Goal: Task Accomplishment & Management: Manage account settings

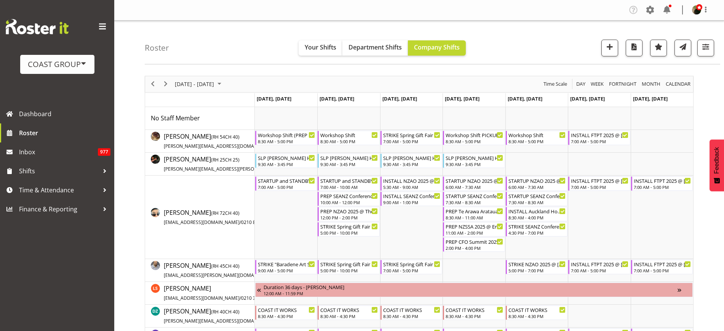
scroll to position [218, 0]
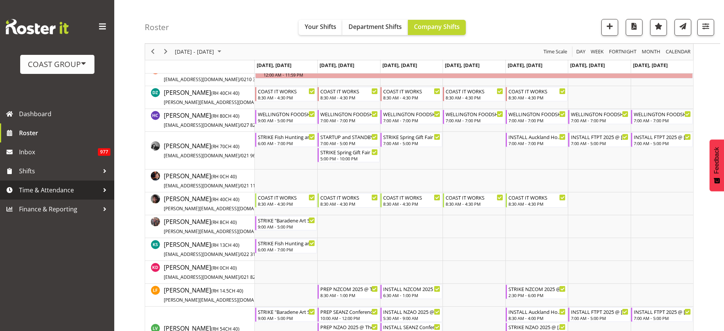
click at [35, 196] on link "Time & Attendance" at bounding box center [57, 189] width 114 height 19
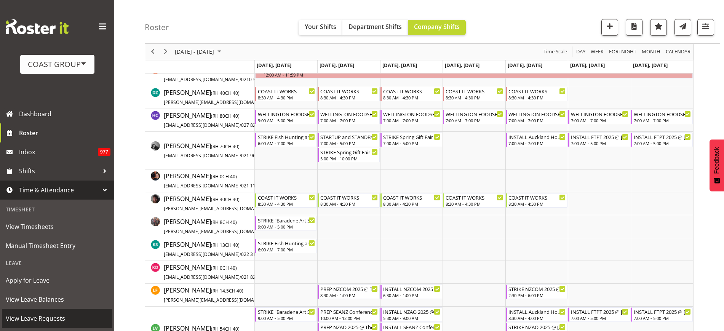
click at [42, 314] on span "View Leave Requests" at bounding box center [57, 317] width 103 height 11
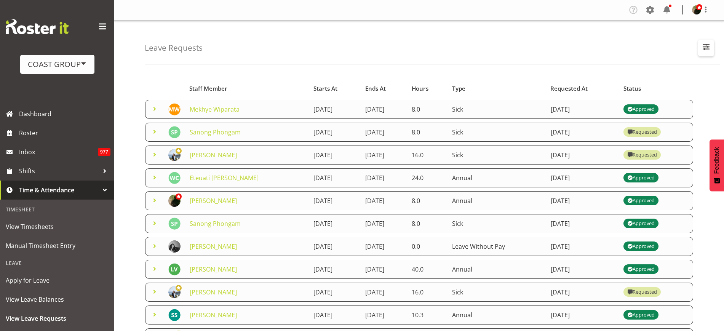
click at [708, 49] on span "button" at bounding box center [706, 47] width 10 height 10
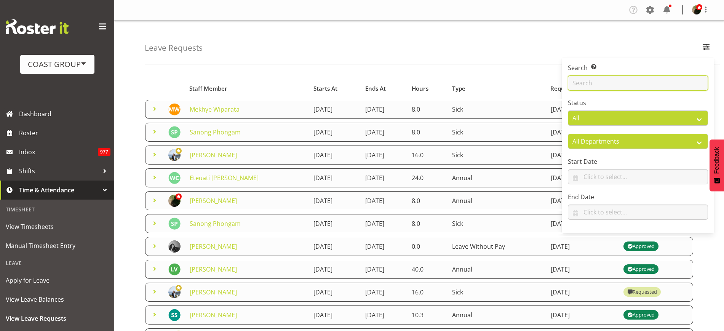
click at [659, 83] on input "text" at bounding box center [637, 82] width 140 height 15
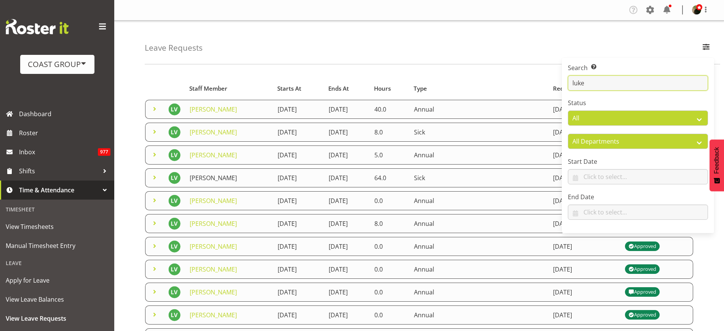
type input "luke"
click at [206, 174] on link "[PERSON_NAME]" at bounding box center [213, 178] width 47 height 8
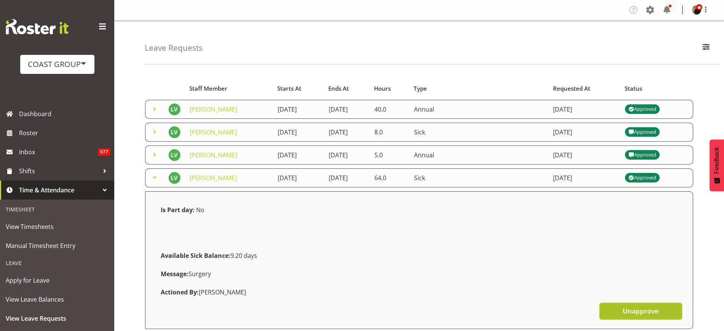
click at [636, 311] on span "Unapprove" at bounding box center [640, 311] width 36 height 10
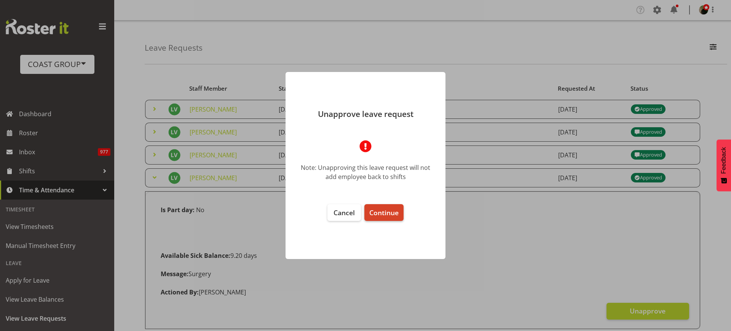
click at [386, 204] on button "Continue" at bounding box center [383, 212] width 39 height 17
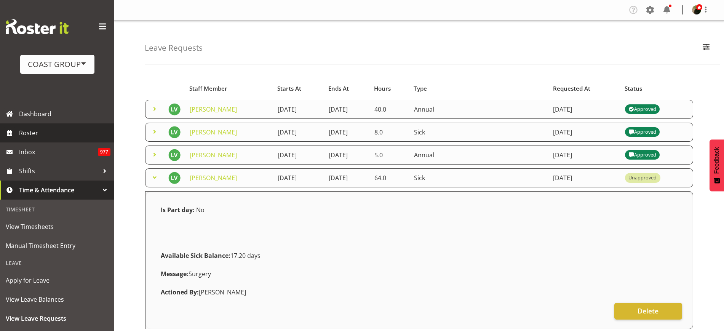
click at [31, 134] on span "Roster" at bounding box center [64, 132] width 91 height 11
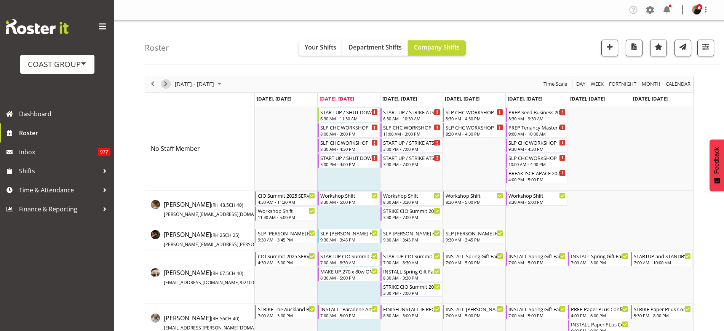
click at [165, 88] on span "Next" at bounding box center [165, 84] width 9 height 10
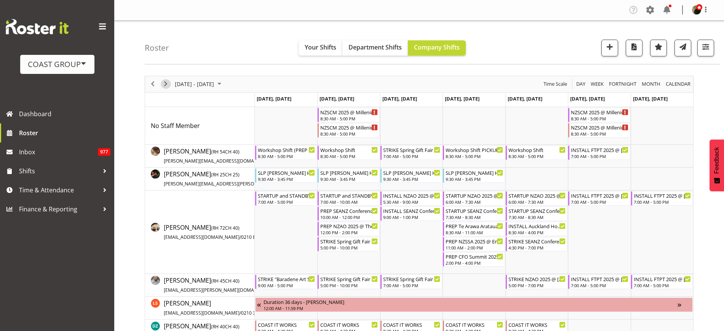
click at [165, 88] on span "Next" at bounding box center [165, 84] width 9 height 10
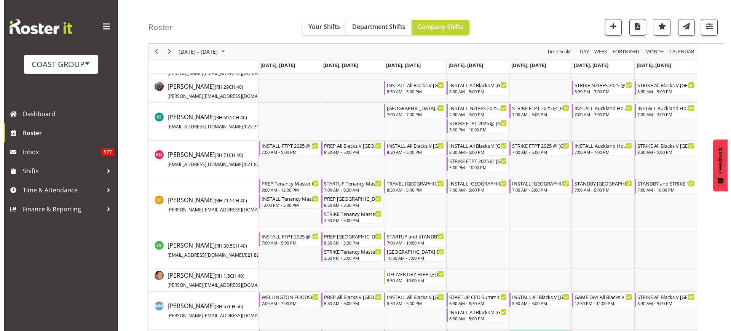
scroll to position [400, 0]
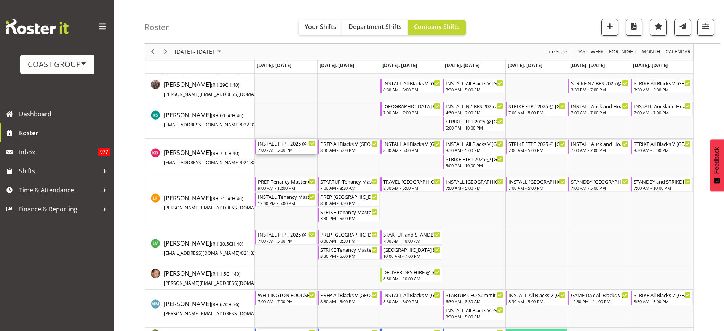
click at [274, 146] on div "INSTALL FTPT 2025 @ Auckland Showgrounds" at bounding box center [286, 143] width 57 height 8
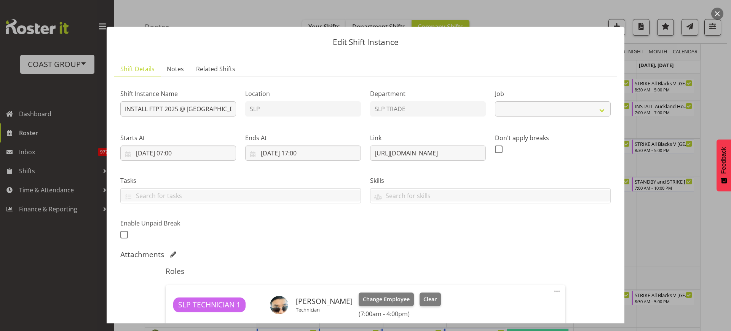
select select "9154"
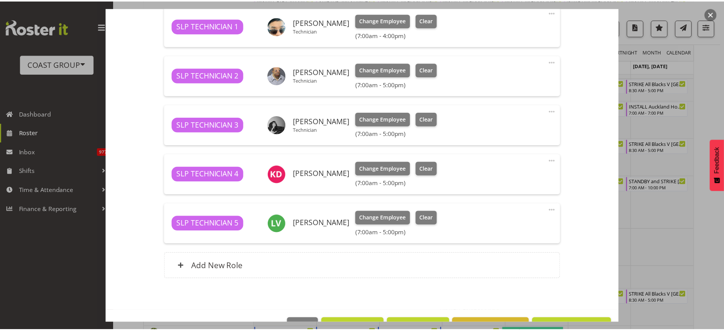
scroll to position [284, 0]
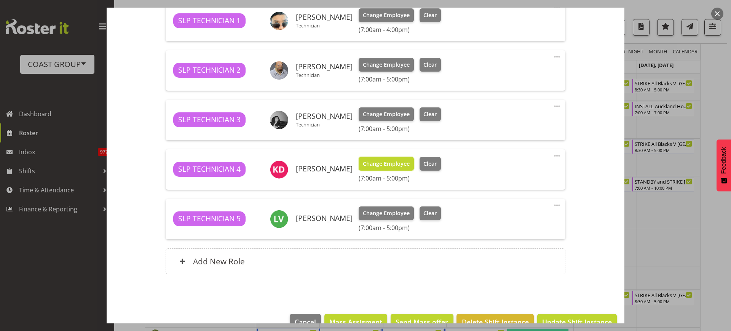
click at [379, 159] on button "Change Employee" at bounding box center [386, 164] width 55 height 14
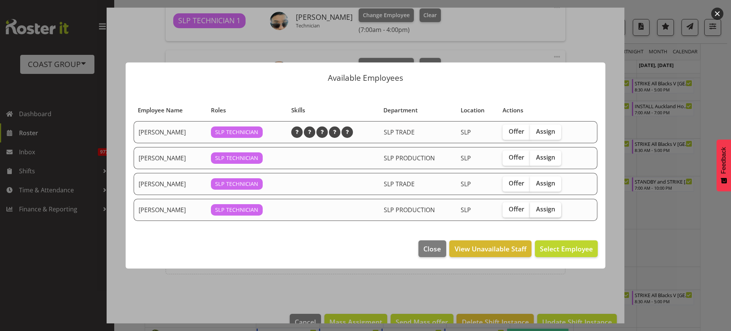
click at [549, 208] on span "Assign" at bounding box center [545, 209] width 19 height 8
click at [535, 208] on input "Assign" at bounding box center [532, 209] width 5 height 5
checkbox input "true"
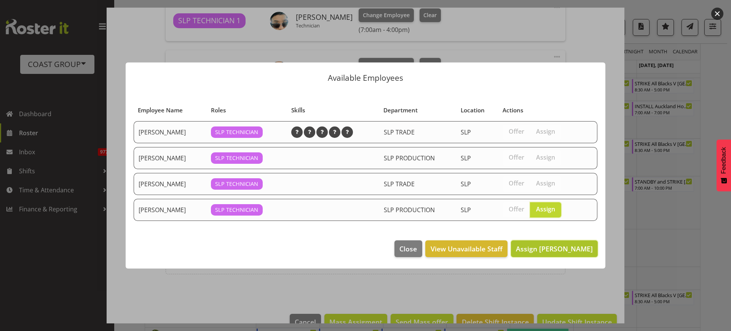
click at [566, 248] on span "Assign Sammie Grace" at bounding box center [554, 248] width 77 height 9
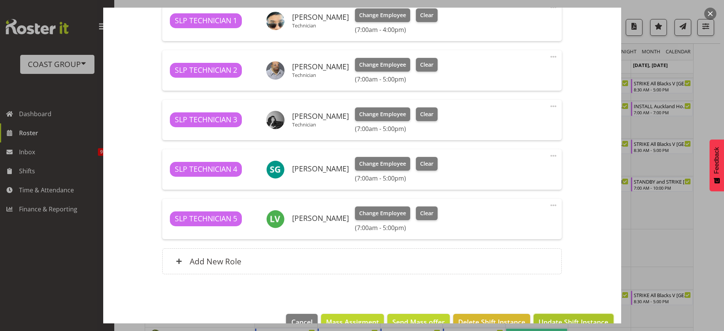
click at [555, 319] on span "Update Shift Instance" at bounding box center [573, 322] width 70 height 10
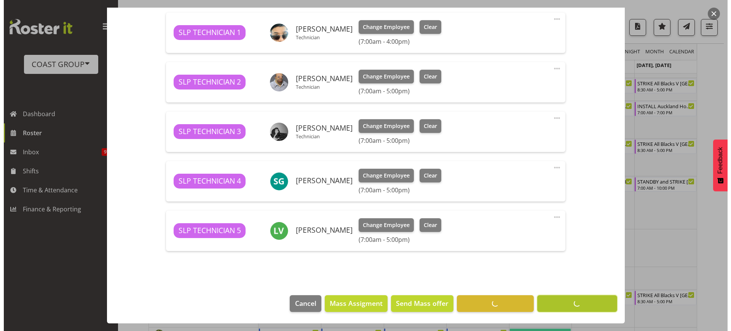
scroll to position [272, 0]
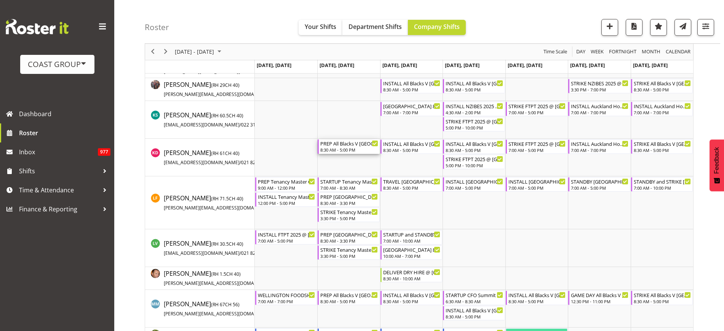
click at [339, 147] on div "8:30 AM - 5:00 PM" at bounding box center [348, 150] width 57 height 6
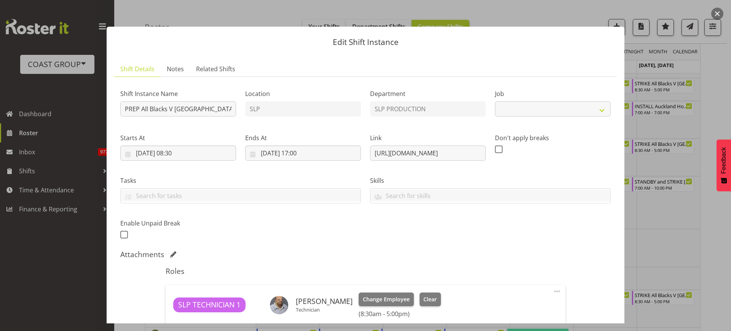
select select "10197"
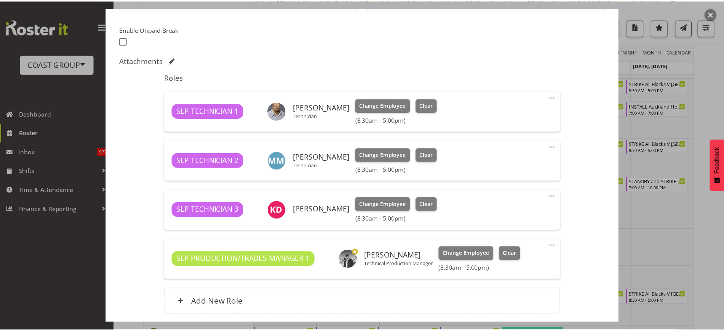
scroll to position [209, 0]
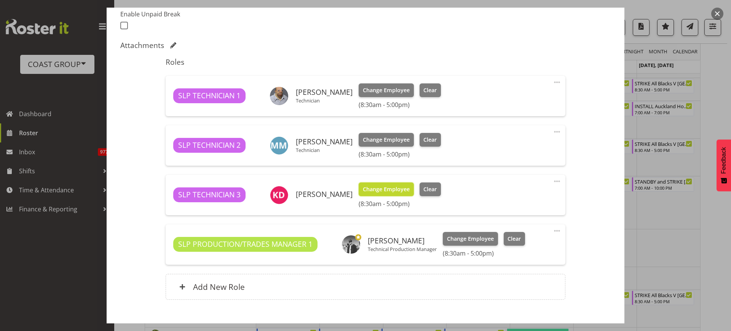
click at [375, 191] on span "Change Employee" at bounding box center [386, 189] width 47 height 8
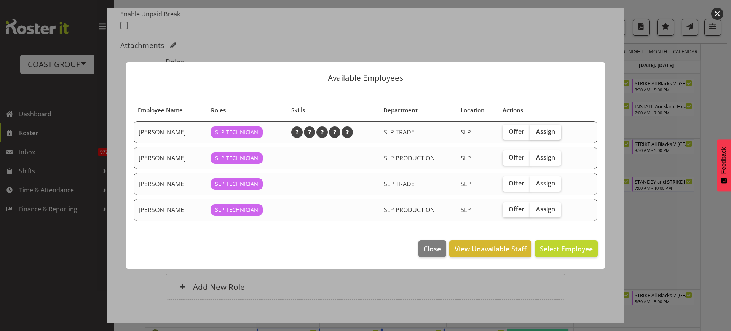
click at [548, 130] on span "Assign" at bounding box center [545, 132] width 19 height 8
click at [535, 130] on input "Assign" at bounding box center [532, 131] width 5 height 5
checkbox input "true"
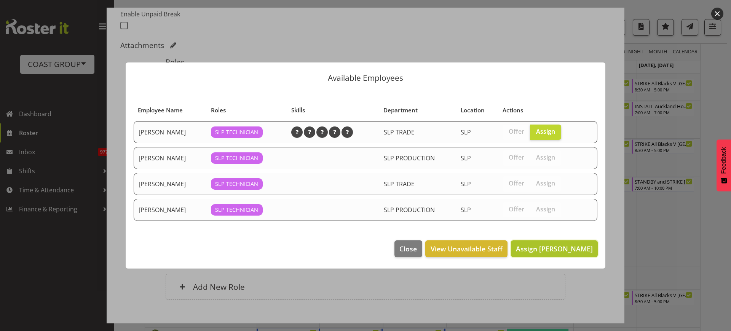
click at [566, 247] on span "Assign Jesse Hawira" at bounding box center [554, 248] width 77 height 9
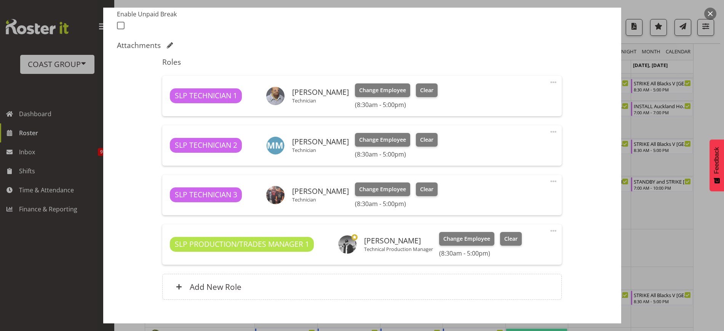
scroll to position [253, 0]
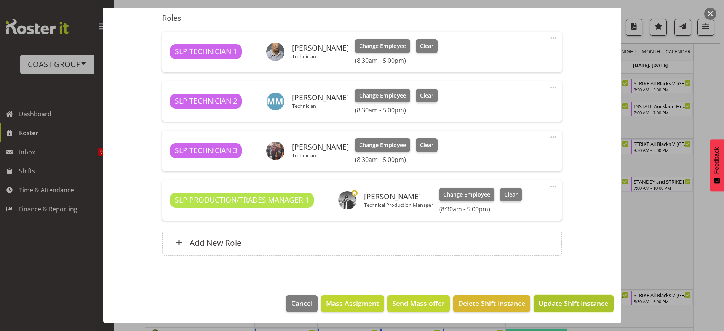
click at [571, 300] on span "Update Shift Instance" at bounding box center [573, 303] width 70 height 10
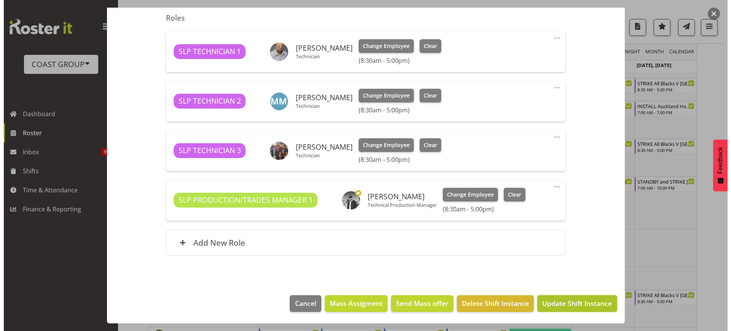
scroll to position [223, 0]
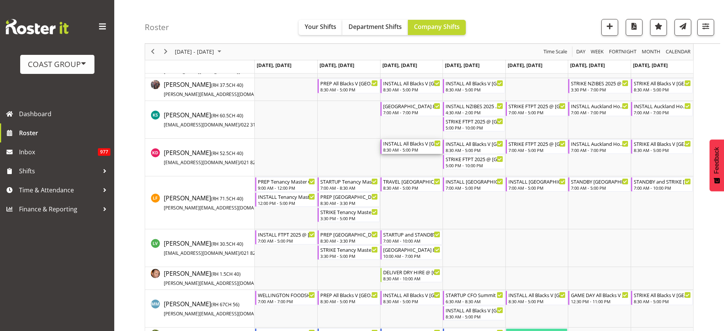
click at [403, 145] on div "INSTALL All Blacks V South Africa 2025 @ Eden Park On Site @ TBC" at bounding box center [411, 143] width 57 height 8
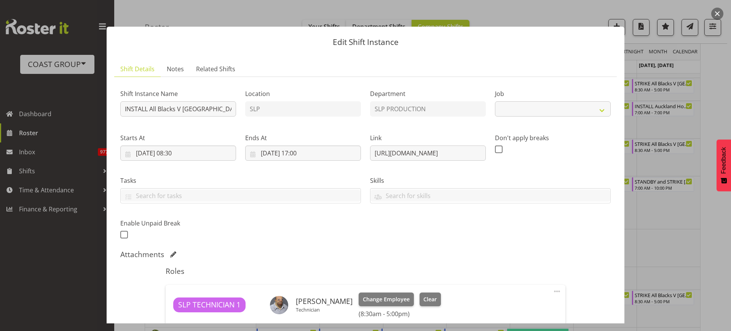
select select "10197"
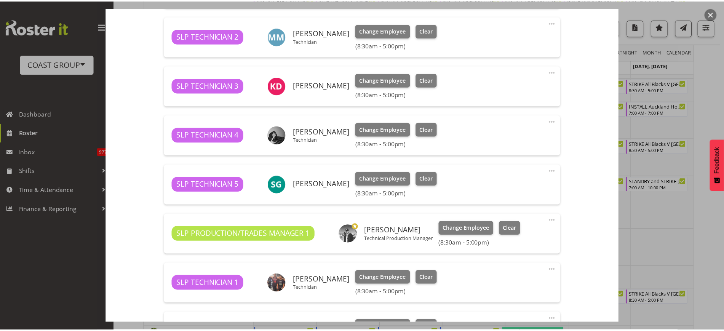
scroll to position [321, 0]
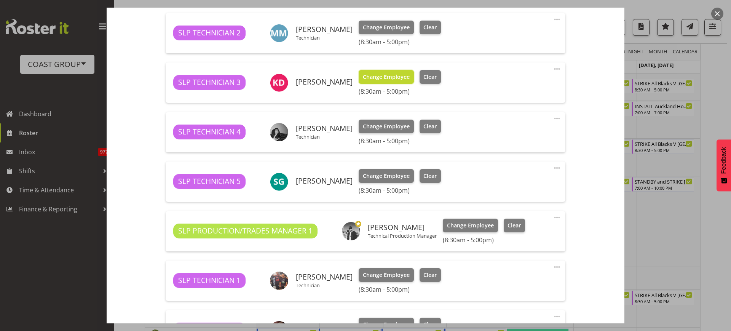
click at [375, 75] on span "Change Employee" at bounding box center [386, 77] width 47 height 8
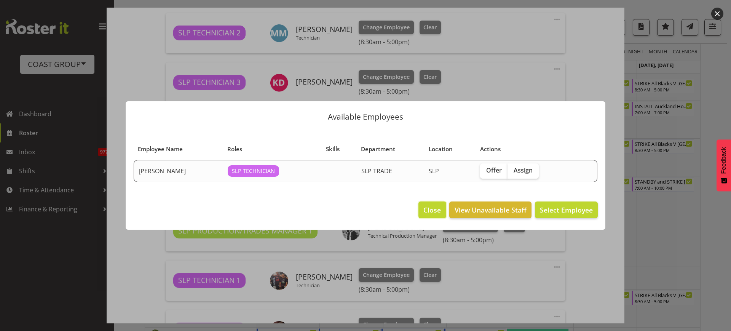
click at [429, 212] on span "Close" at bounding box center [432, 210] width 18 height 10
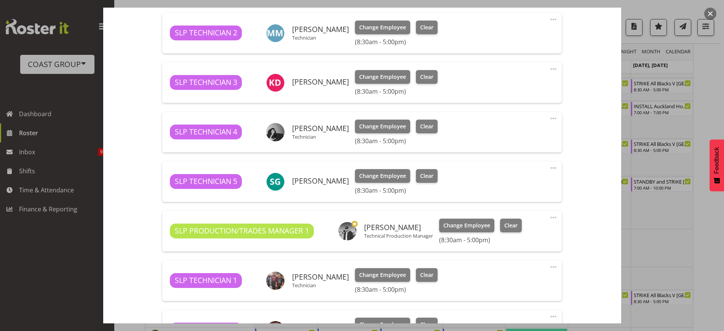
click at [548, 68] on span at bounding box center [552, 68] width 9 height 9
click at [533, 110] on link "Delete" at bounding box center [521, 113] width 73 height 14
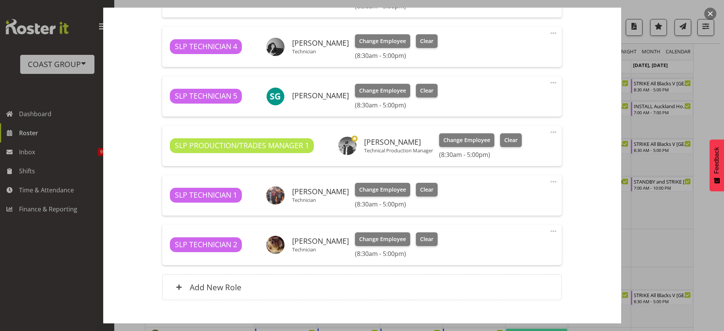
scroll to position [402, 0]
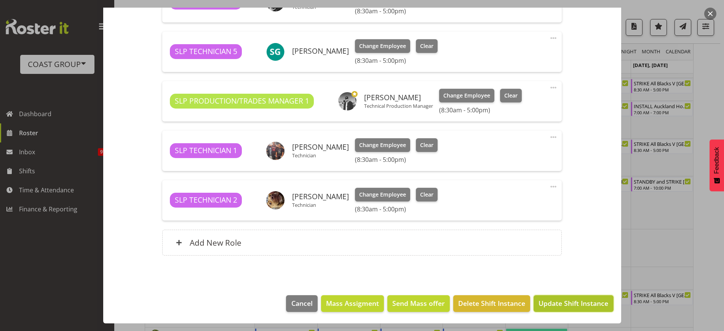
click at [553, 301] on span "Update Shift Instance" at bounding box center [573, 303] width 70 height 10
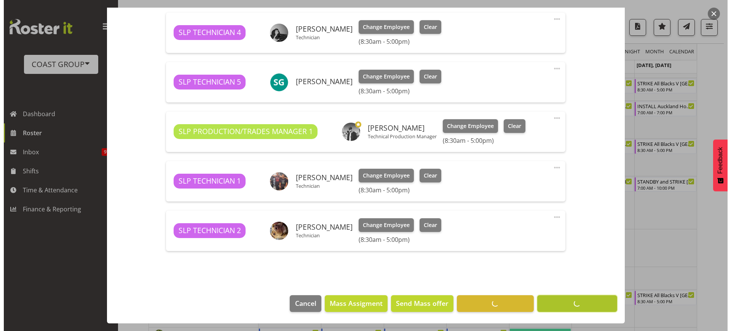
scroll to position [371, 0]
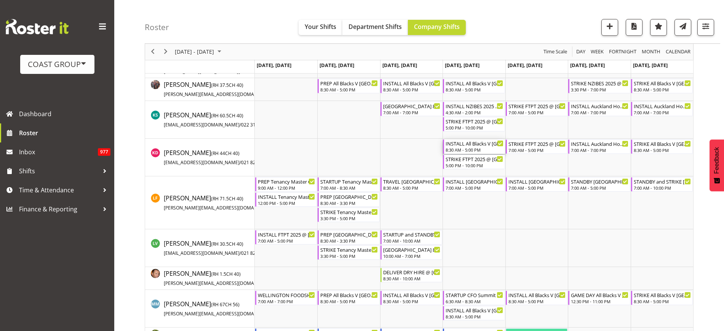
click at [461, 145] on div "INSTALL All Blacks V South Africa 2025 @ Eden Park On Site @ TBC" at bounding box center [473, 143] width 57 height 8
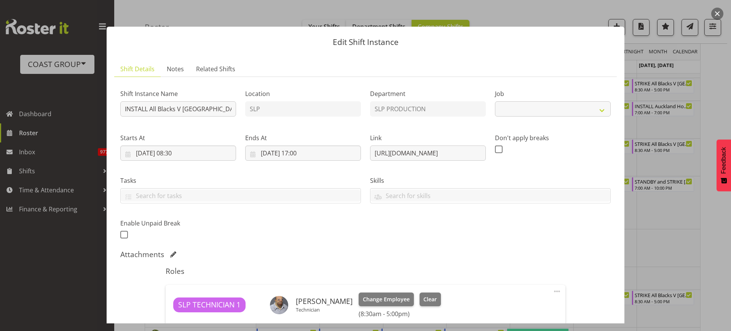
select select "10197"
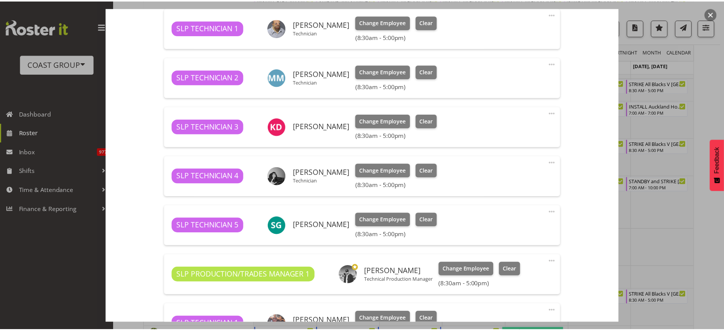
scroll to position [281, 0]
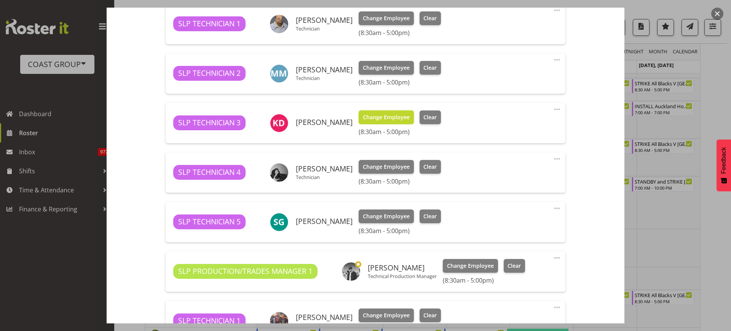
click at [380, 120] on span "Change Employee" at bounding box center [386, 117] width 47 height 8
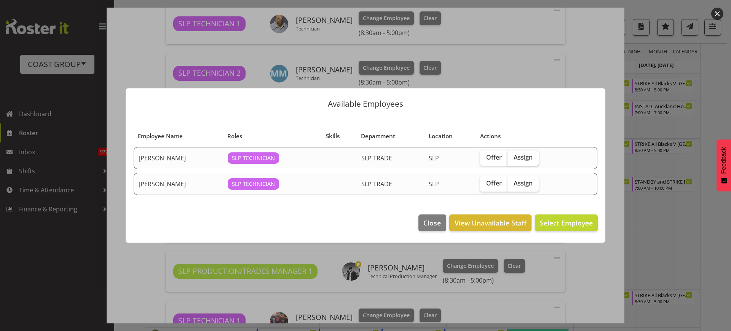
click at [518, 159] on span "Assign" at bounding box center [522, 157] width 19 height 8
click at [512, 159] on input "Assign" at bounding box center [509, 157] width 5 height 5
checkbox input "true"
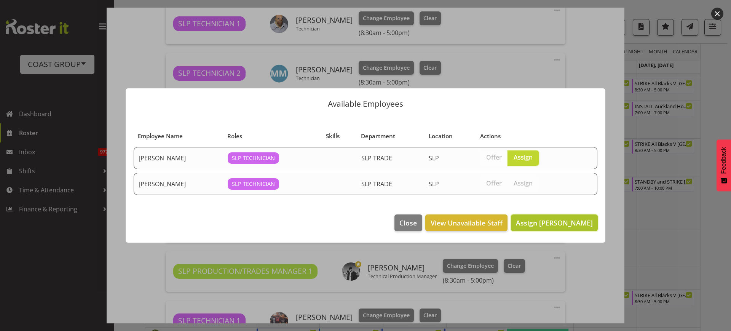
click at [562, 222] on span "Assign Luke Van Eyssen" at bounding box center [554, 222] width 77 height 9
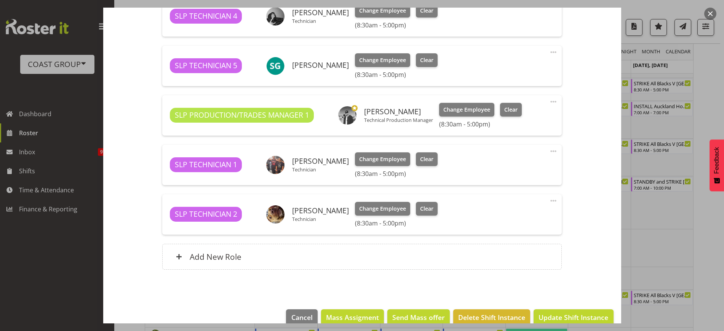
scroll to position [451, 0]
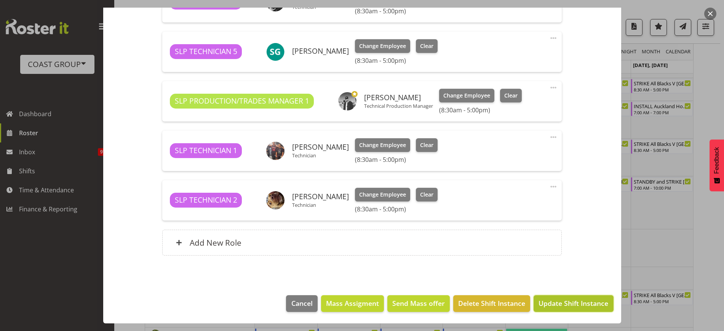
click at [567, 306] on span "Update Shift Instance" at bounding box center [573, 303] width 70 height 10
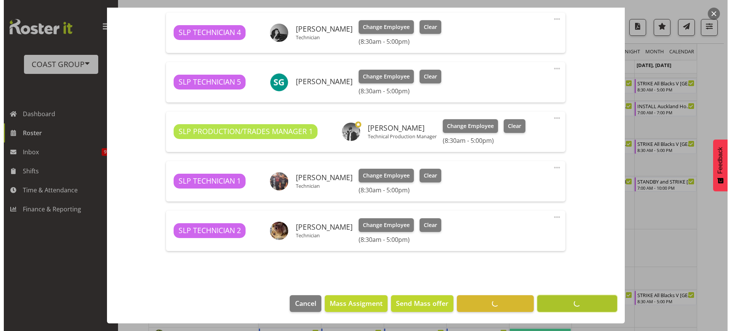
scroll to position [421, 0]
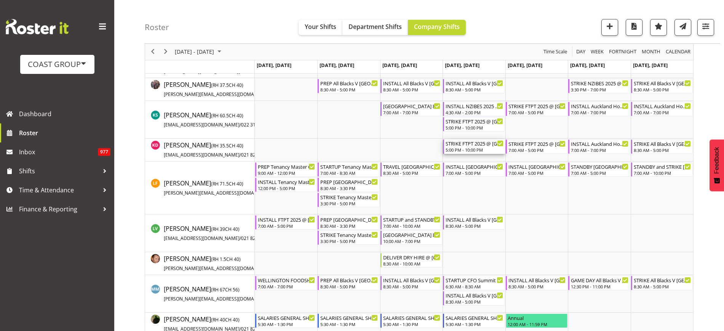
click at [461, 140] on div "STRIKE FTPT 2025 @ Auckland Showgrounds" at bounding box center [473, 143] width 57 height 8
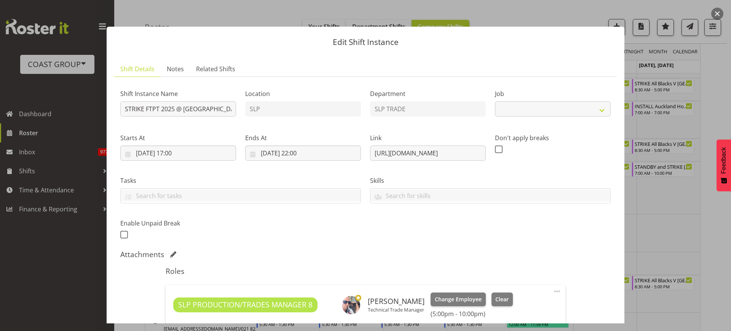
select select "9154"
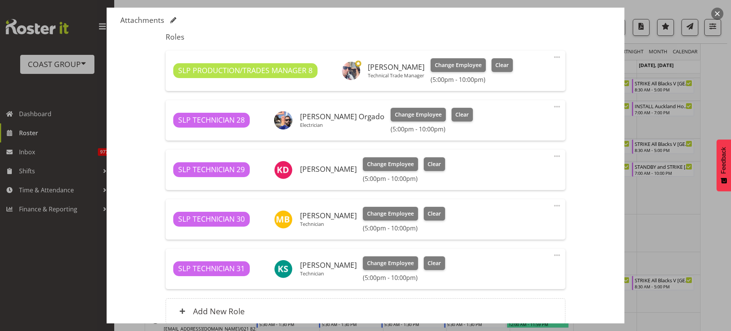
scroll to position [274, 0]
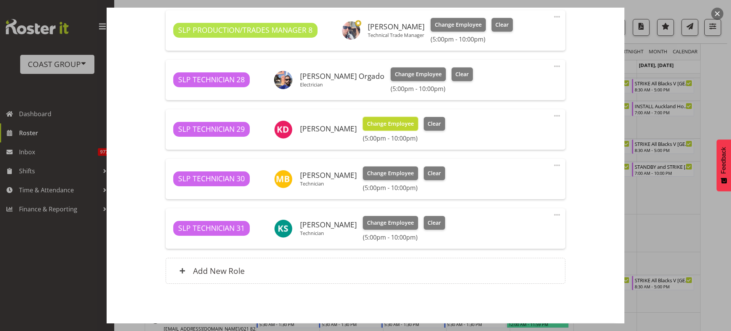
click at [378, 126] on span "Change Employee" at bounding box center [390, 124] width 47 height 8
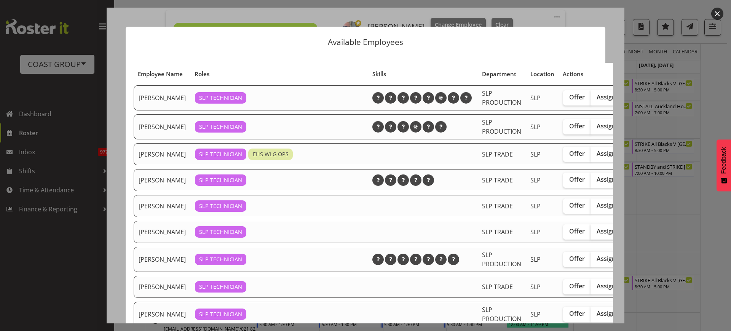
click at [596, 235] on span "Assign" at bounding box center [605, 231] width 19 height 8
click at [590, 234] on input "Assign" at bounding box center [592, 231] width 5 height 5
checkbox input "true"
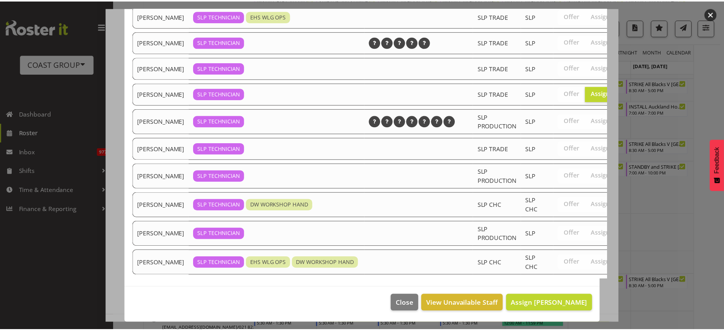
scroll to position [169, 0]
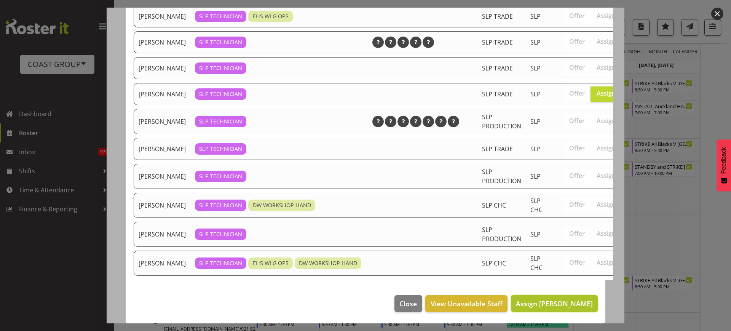
click at [530, 295] on button "Assign Luke Van Eyssen" at bounding box center [554, 303] width 87 height 17
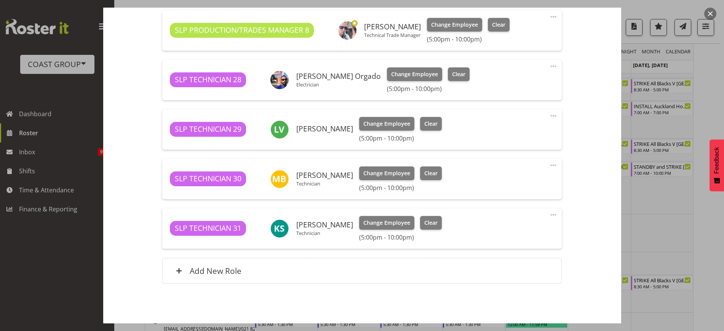
scroll to position [303, 0]
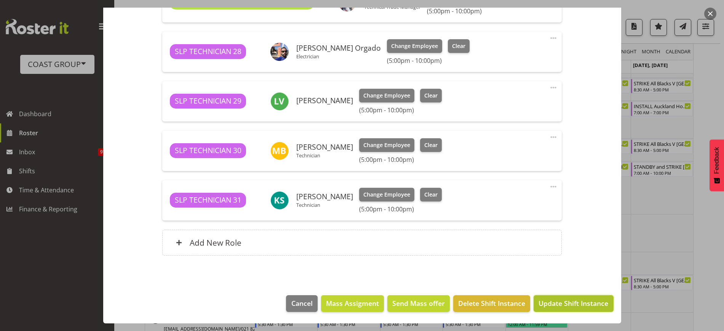
click at [557, 303] on span "Update Shift Instance" at bounding box center [573, 303] width 70 height 10
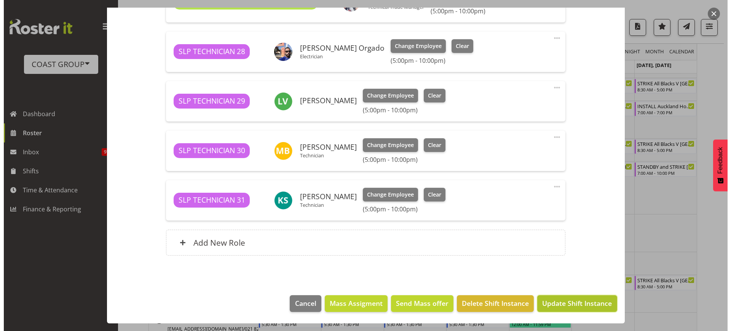
scroll to position [272, 0]
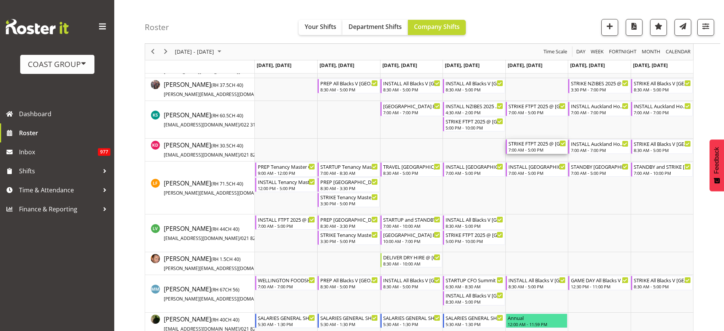
click at [534, 144] on div "STRIKE FTPT 2025 @ Auckland Showgrounds" at bounding box center [536, 143] width 57 height 8
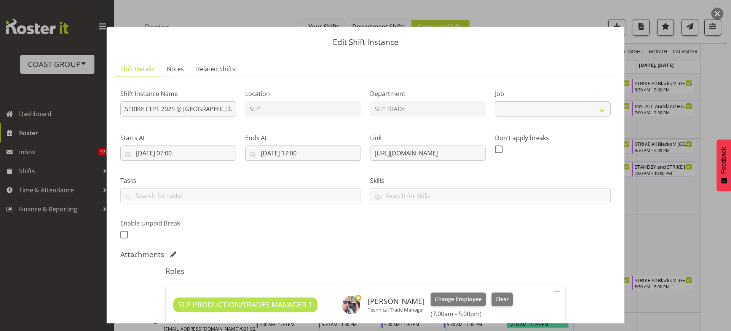
select select "9154"
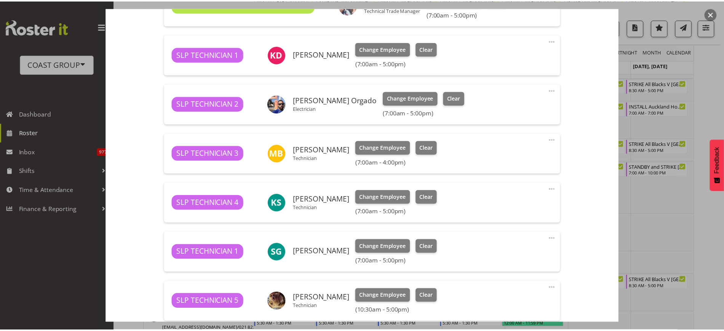
scroll to position [298, 0]
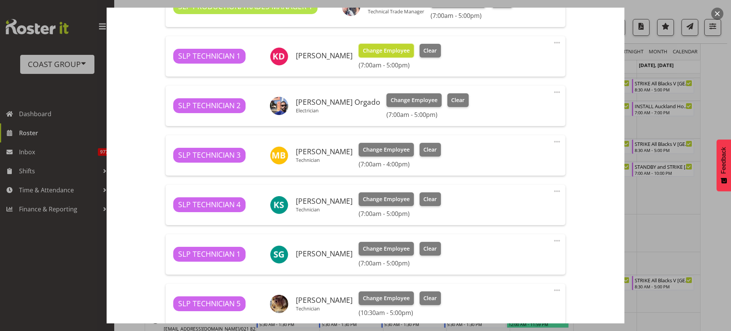
click at [382, 48] on span "Change Employee" at bounding box center [386, 50] width 47 height 8
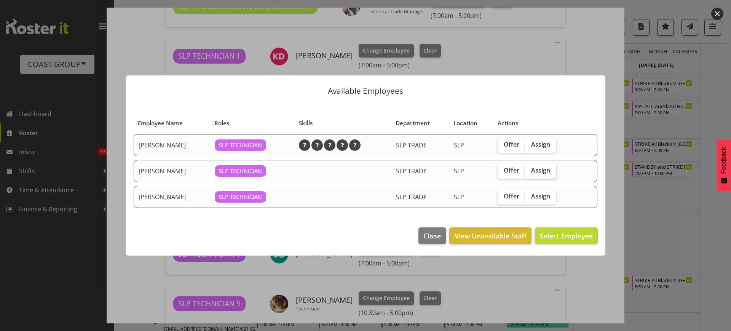
click at [539, 169] on span "Assign" at bounding box center [540, 170] width 19 height 8
click at [530, 169] on input "Assign" at bounding box center [527, 170] width 5 height 5
checkbox input "true"
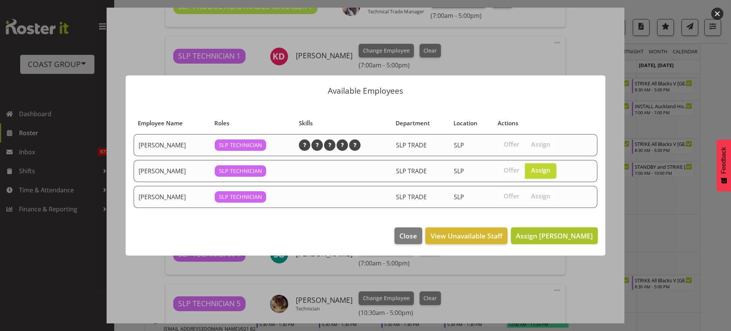
click at [560, 233] on span "Assign Luke Van Eyssen" at bounding box center [554, 235] width 77 height 9
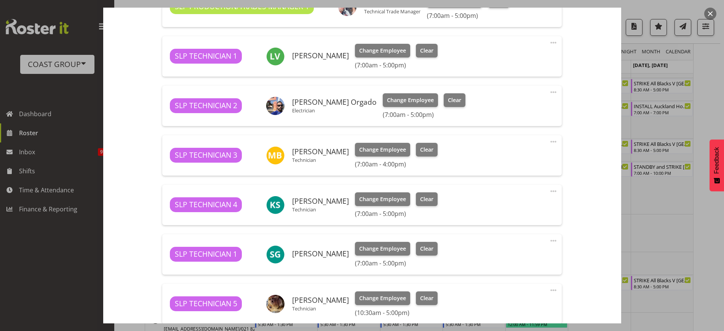
scroll to position [402, 0]
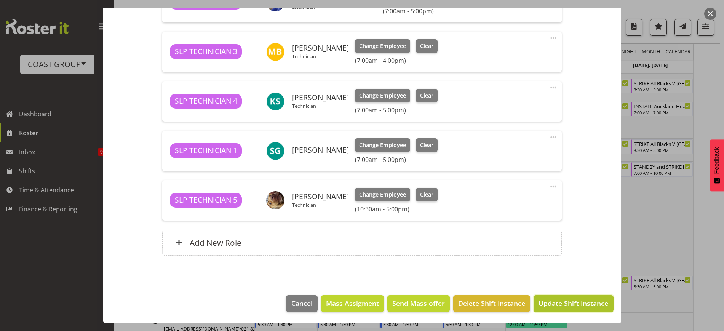
click at [578, 305] on span "Update Shift Instance" at bounding box center [573, 303] width 70 height 10
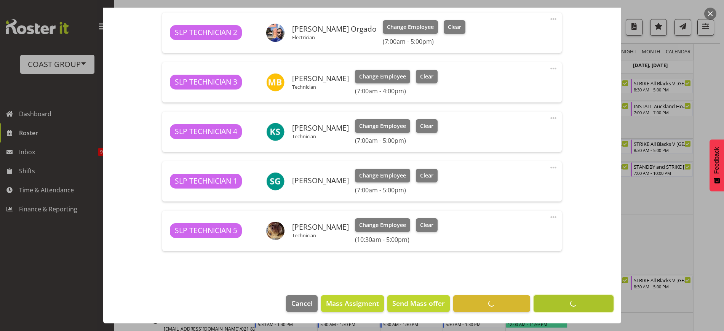
scroll to position [371, 0]
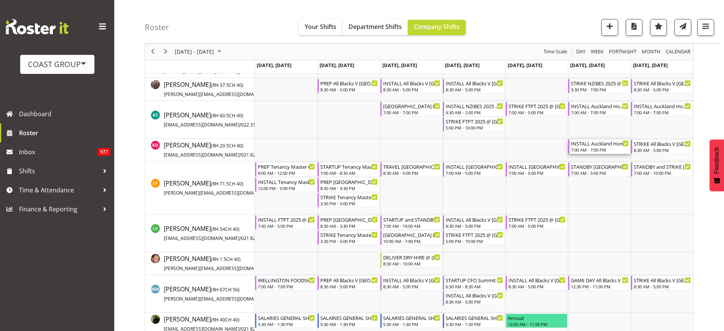
click at [600, 145] on div "INSTALL Auckland Homeshow 2025 @ Auckland SHowgrounds" at bounding box center [599, 143] width 57 height 8
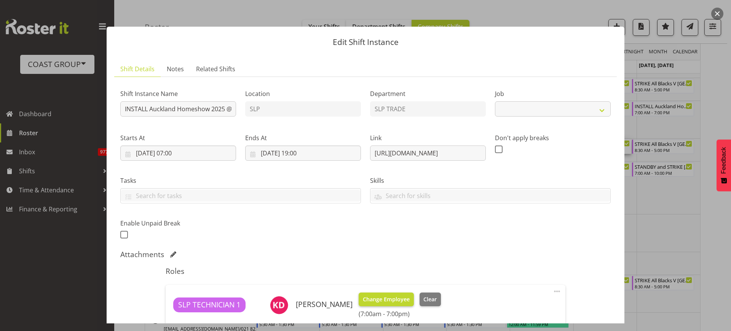
select select "9869"
click at [381, 296] on span "Change Employee" at bounding box center [386, 299] width 47 height 8
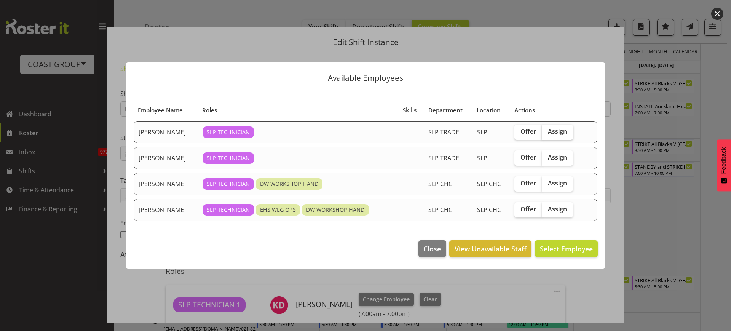
click at [562, 130] on span "Assign" at bounding box center [557, 132] width 19 height 8
click at [547, 130] on input "Assign" at bounding box center [544, 131] width 5 height 5
checkbox input "true"
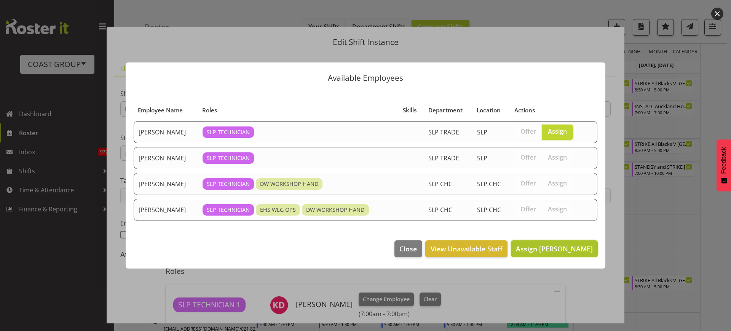
click at [545, 250] on span "Assign Luke Van Eyssen" at bounding box center [554, 248] width 77 height 9
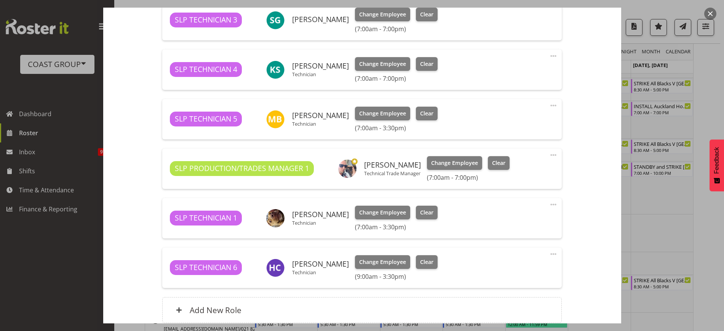
scroll to position [415, 0]
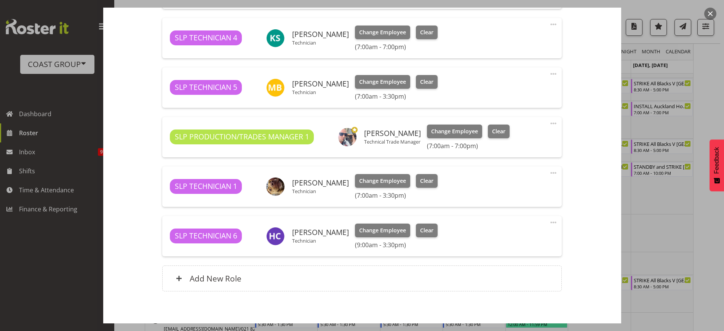
click at [617, 291] on div "Edit Shift Instance Shift Details Notes Related Shifts Shift Instance Name INST…" at bounding box center [362, 166] width 533 height 316
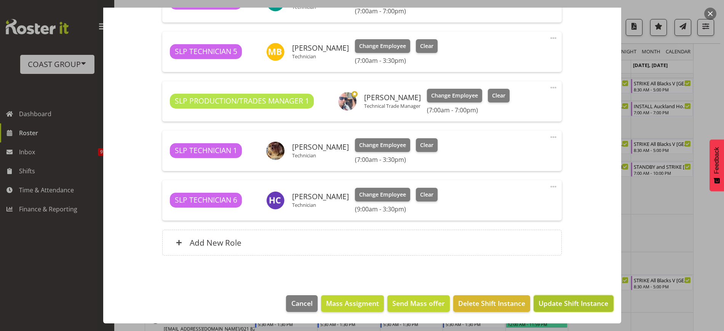
click at [575, 304] on span "Update Shift Instance" at bounding box center [573, 303] width 70 height 10
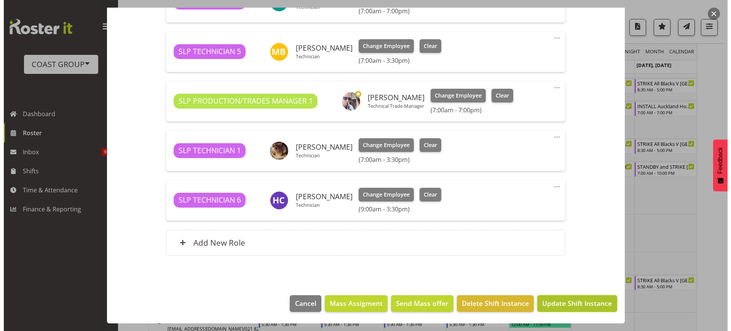
scroll to position [421, 0]
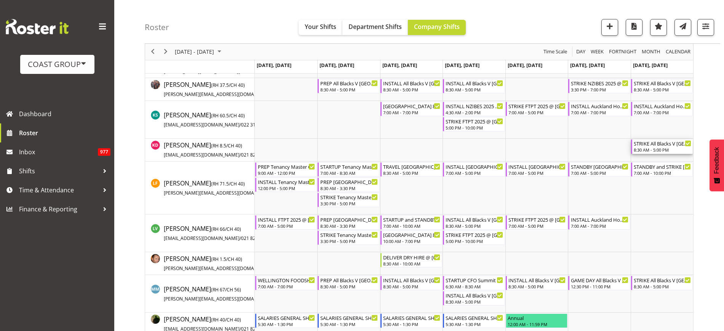
click at [650, 148] on div "8:30 AM - 5:00 PM" at bounding box center [661, 150] width 57 height 6
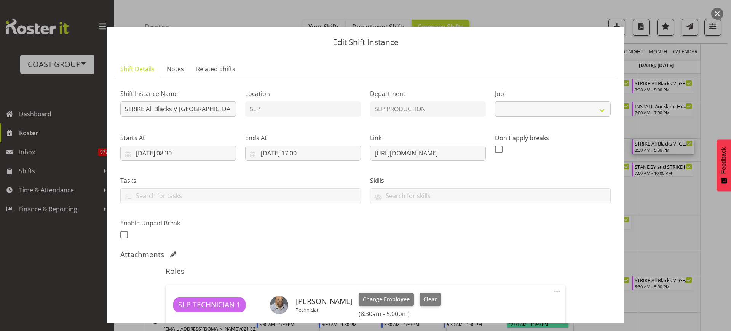
select select "10197"
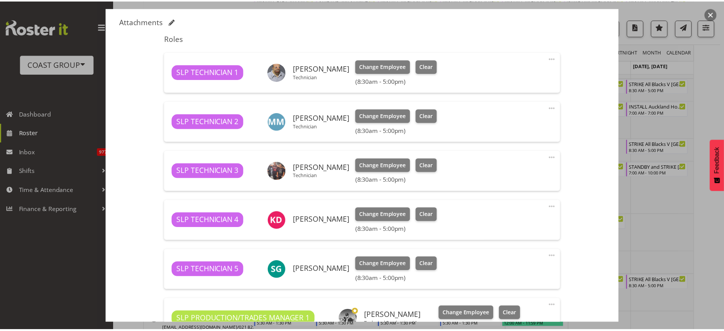
scroll to position [241, 0]
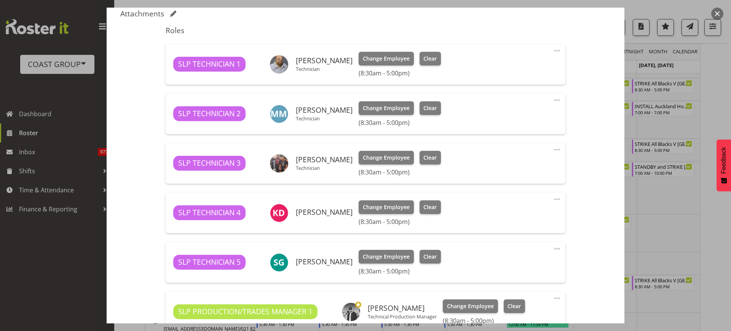
click at [366, 214] on div "Change Employee Clear (8:30am - 5:00pm)" at bounding box center [400, 212] width 82 height 25
click at [378, 208] on span "Change Employee" at bounding box center [386, 207] width 47 height 8
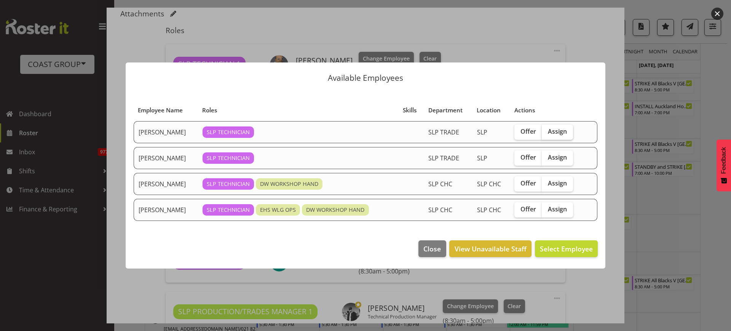
click at [555, 134] on span "Assign" at bounding box center [557, 132] width 19 height 8
click at [547, 134] on input "Assign" at bounding box center [544, 131] width 5 height 5
checkbox input "true"
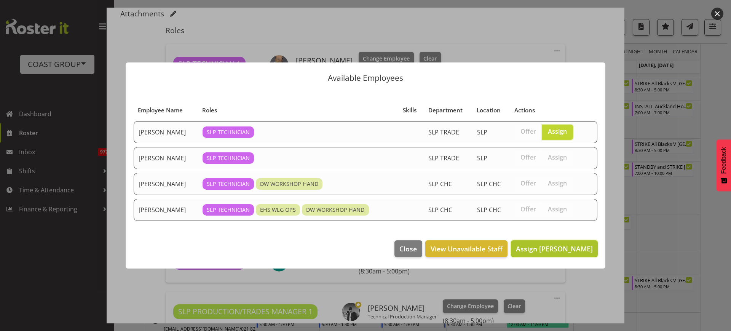
click at [560, 246] on span "Assign Luke Van Eyssen" at bounding box center [554, 248] width 77 height 9
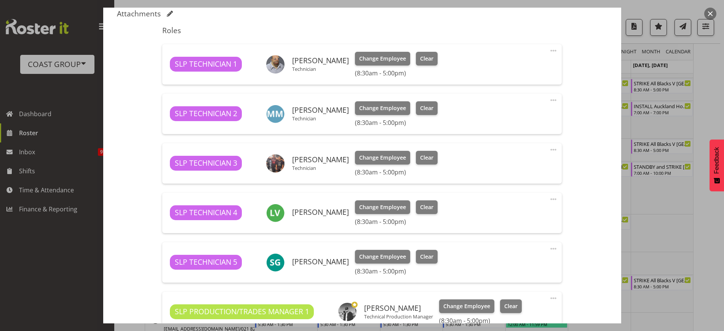
scroll to position [352, 0]
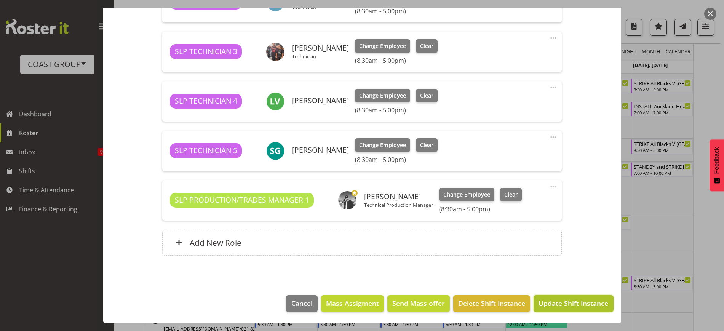
click at [559, 304] on span "Update Shift Instance" at bounding box center [573, 303] width 70 height 10
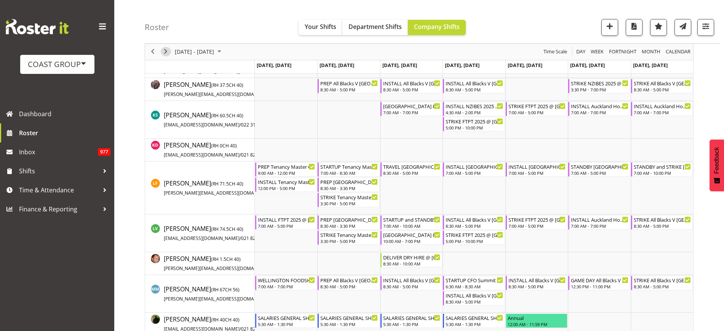
scroll to position [519, 0]
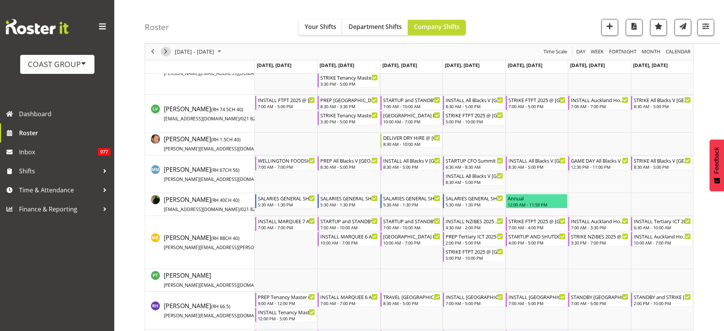
click at [165, 51] on span "Next" at bounding box center [165, 52] width 9 height 10
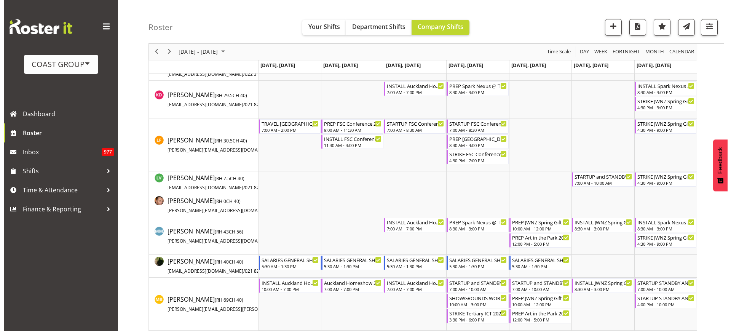
scroll to position [426, 0]
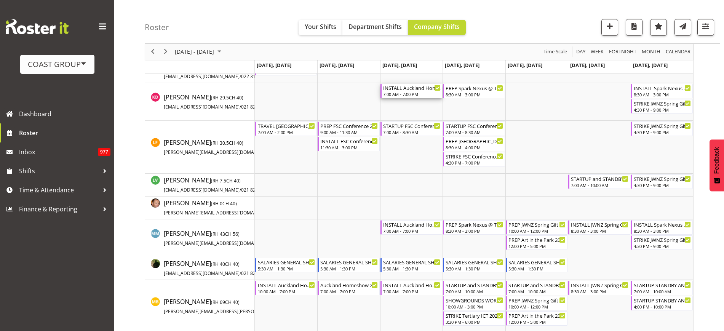
click at [400, 90] on div "INSTALL Auckland Homeshow 2025 @ Auckland SHowgrounds" at bounding box center [411, 88] width 57 height 8
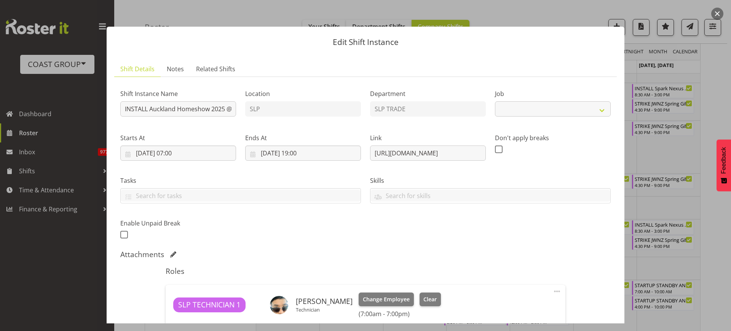
select select "9869"
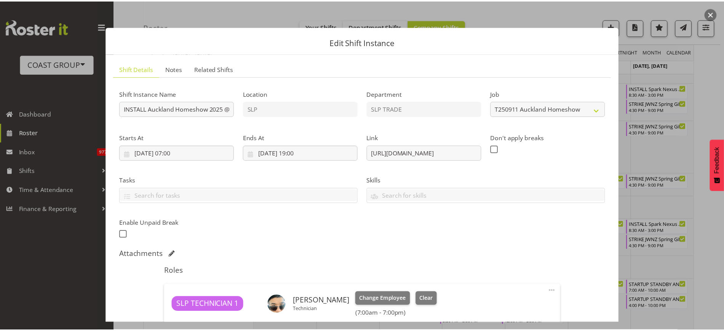
scroll to position [402, 0]
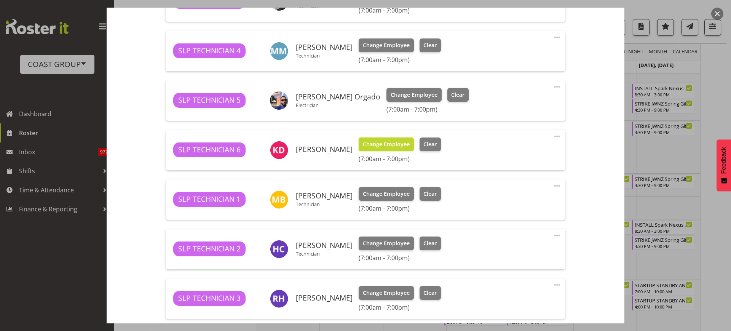
click at [376, 147] on span "Change Employee" at bounding box center [386, 144] width 47 height 8
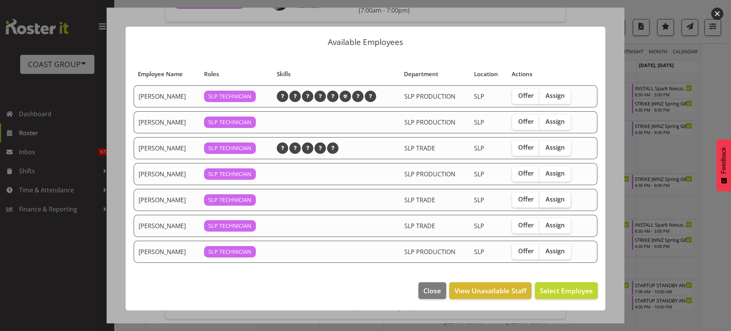
click at [550, 196] on span "Assign" at bounding box center [554, 199] width 19 height 8
click at [544, 197] on input "Assign" at bounding box center [541, 199] width 5 height 5
checkbox input "true"
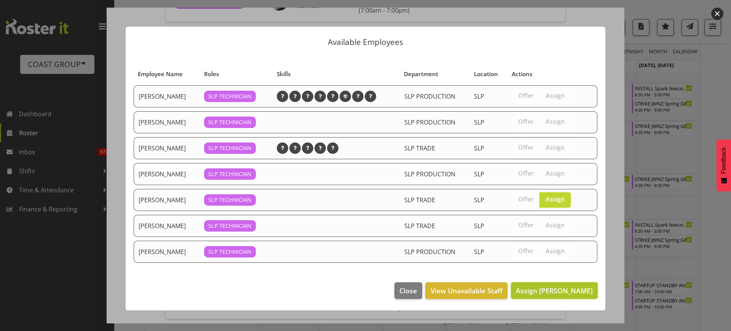
click at [555, 292] on span "Assign Luke Van Eyssen" at bounding box center [554, 290] width 77 height 9
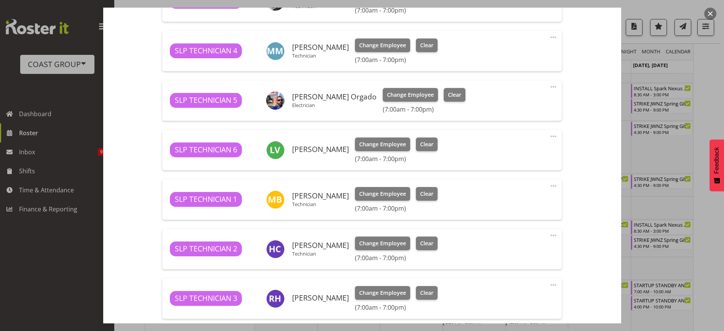
scroll to position [550, 0]
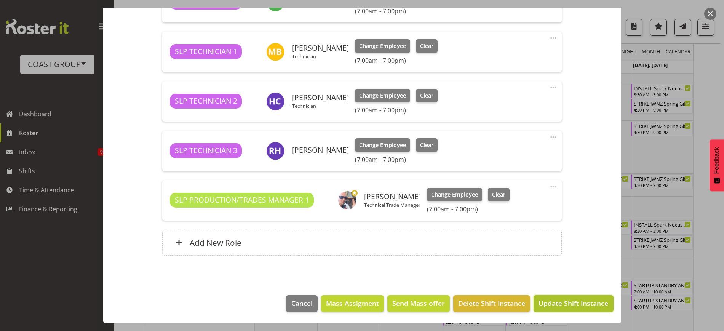
click at [572, 306] on span "Update Shift Instance" at bounding box center [573, 303] width 70 height 10
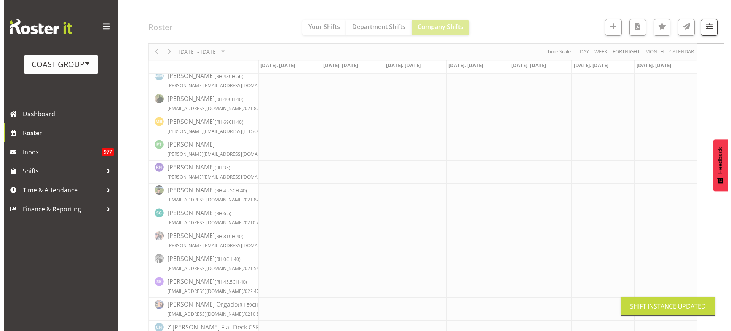
scroll to position [321, 0]
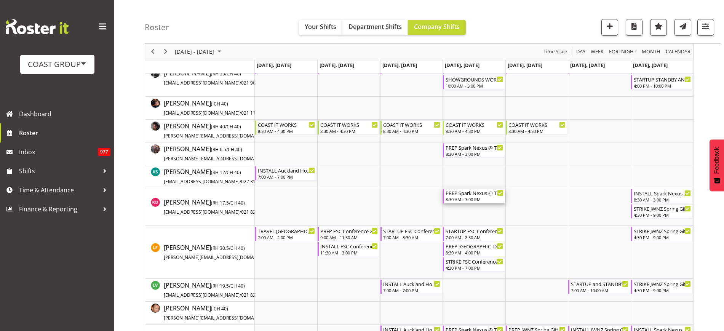
click at [460, 194] on div "PREP Spark Nexus @ The Workshop" at bounding box center [473, 193] width 57 height 8
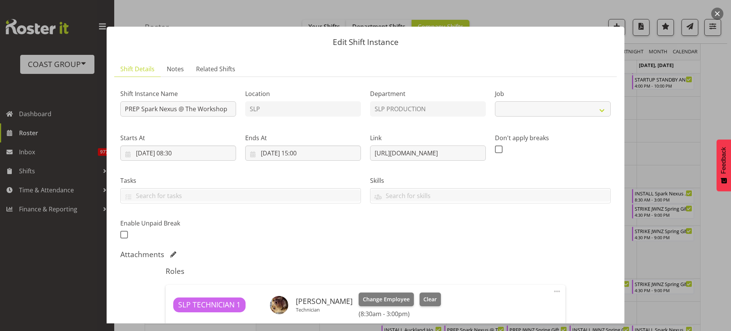
select select "10454"
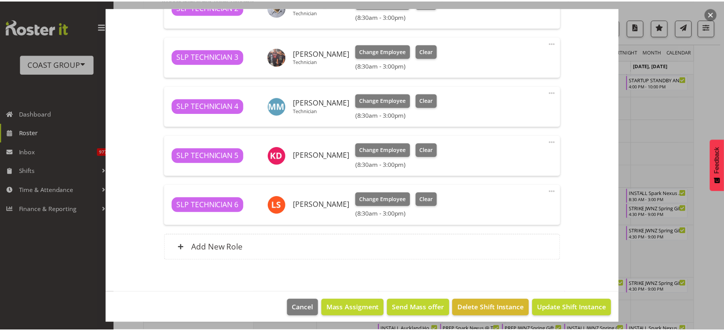
scroll to position [352, 0]
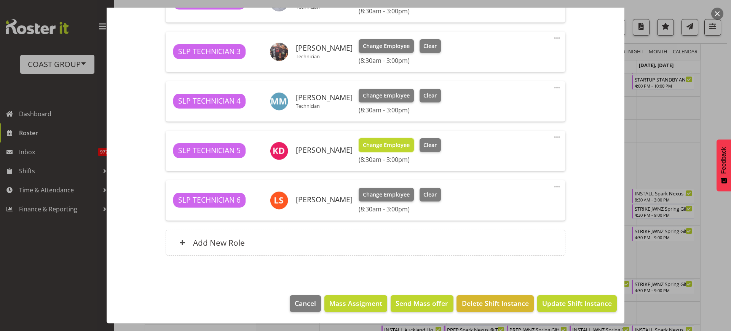
click at [381, 145] on span "Change Employee" at bounding box center [386, 145] width 47 height 8
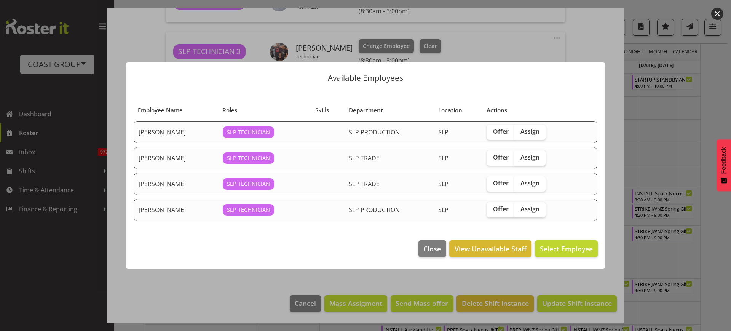
click at [527, 158] on span "Assign" at bounding box center [529, 157] width 19 height 8
click at [519, 158] on input "Assign" at bounding box center [516, 157] width 5 height 5
checkbox input "true"
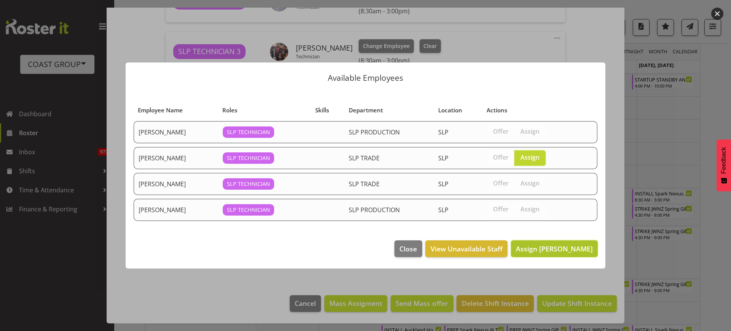
click at [571, 244] on span "Assign Luke Van Eyssen" at bounding box center [554, 248] width 77 height 9
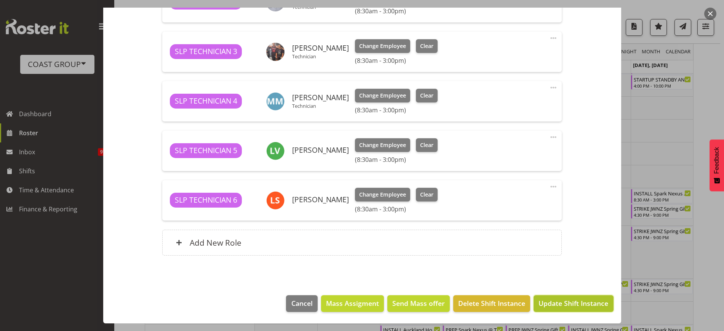
click at [583, 304] on span "Update Shift Instance" at bounding box center [573, 303] width 70 height 10
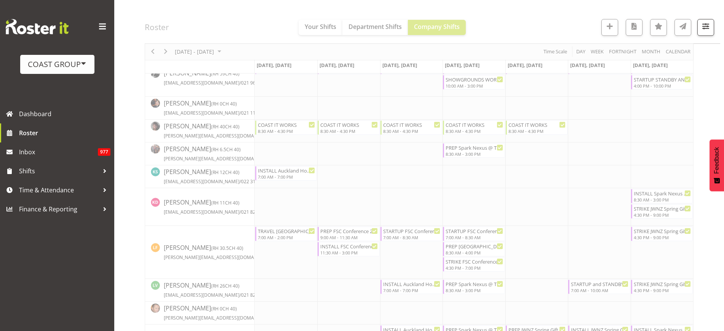
scroll to position [261, 0]
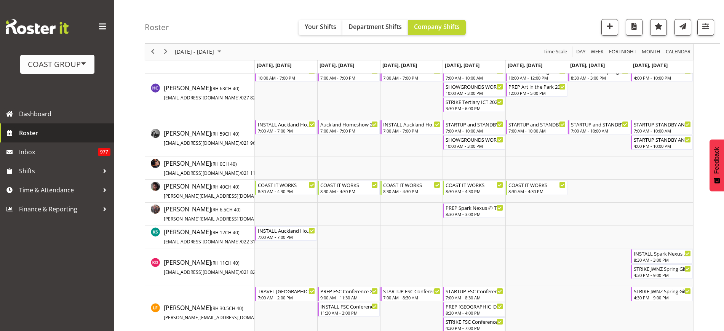
click at [45, 137] on span "Roster" at bounding box center [64, 132] width 91 height 11
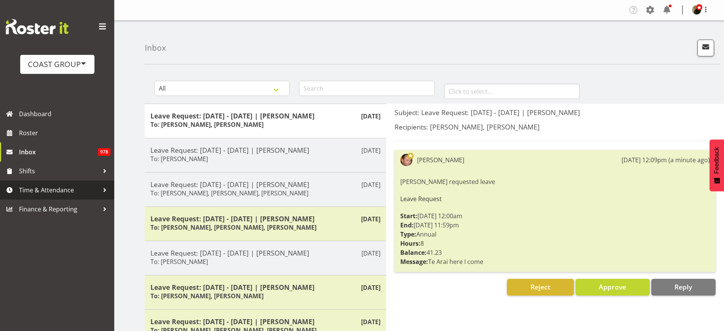
click at [42, 191] on span "Time & Attendance" at bounding box center [59, 189] width 80 height 11
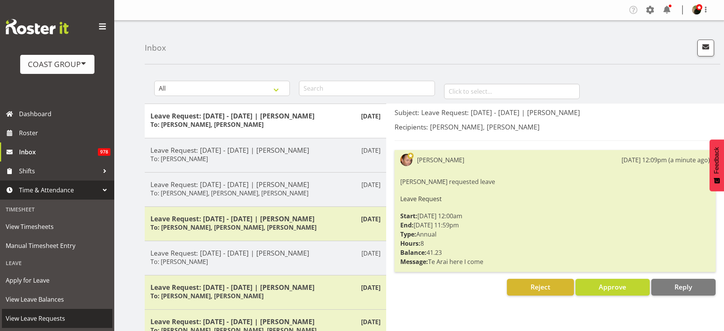
click at [48, 314] on span "View Leave Requests" at bounding box center [57, 317] width 103 height 11
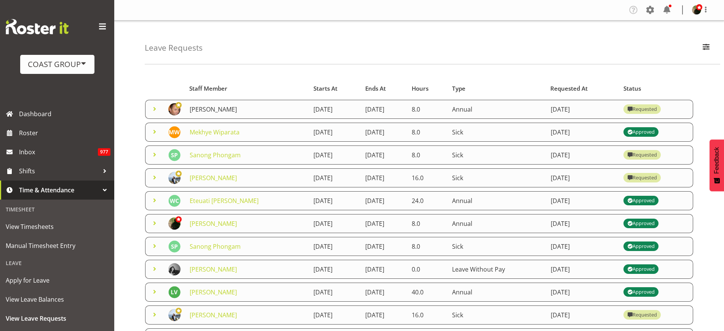
click at [202, 110] on link "[PERSON_NAME]" at bounding box center [213, 109] width 47 height 8
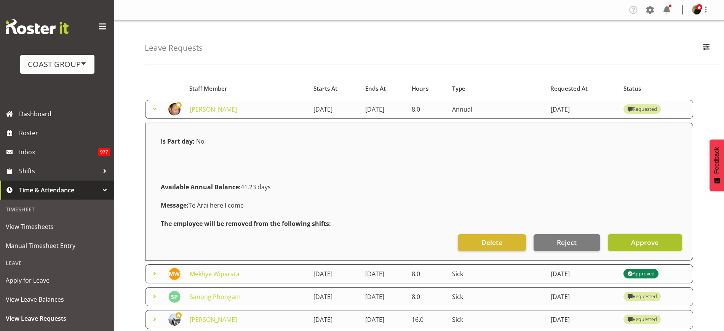
click at [655, 243] on span "Approve" at bounding box center [644, 242] width 27 height 10
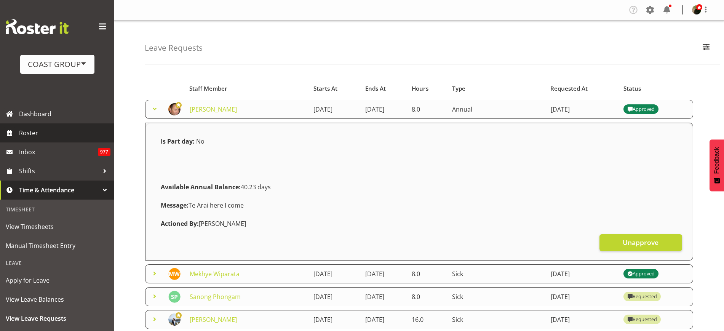
click at [33, 126] on link "Roster" at bounding box center [57, 132] width 114 height 19
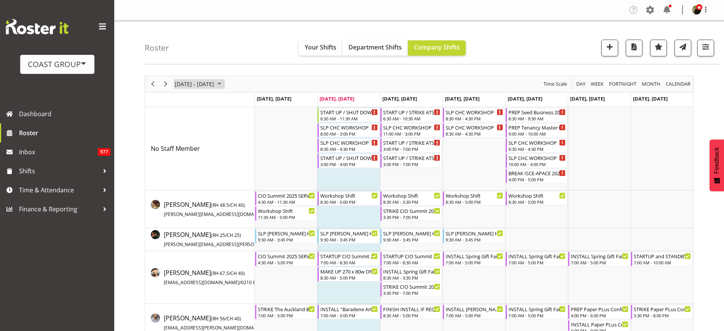
click at [198, 83] on span "[DATE] - [DATE]" at bounding box center [194, 84] width 41 height 10
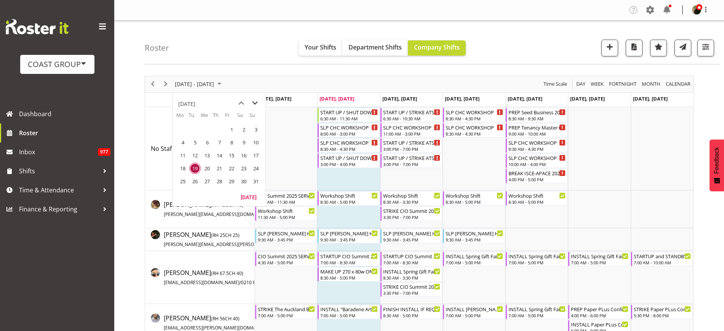
click at [254, 101] on span "next month" at bounding box center [254, 103] width 13 height 14
click at [183, 142] on span "6" at bounding box center [182, 142] width 11 height 11
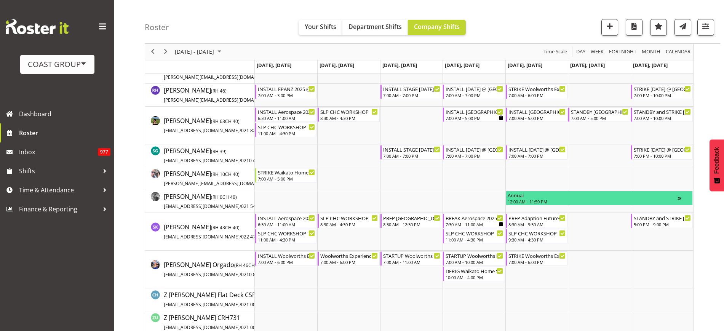
scroll to position [659, 0]
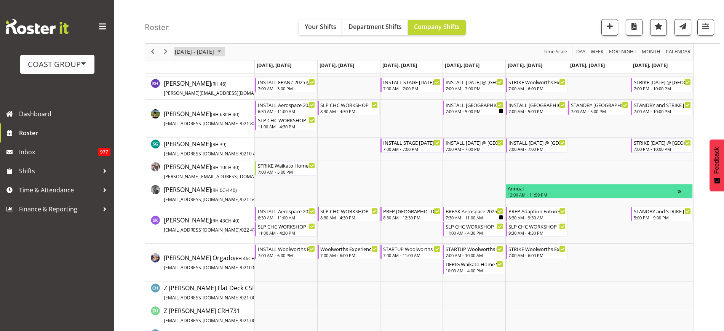
click at [194, 50] on span "October 06 - 12, 2025" at bounding box center [194, 52] width 41 height 10
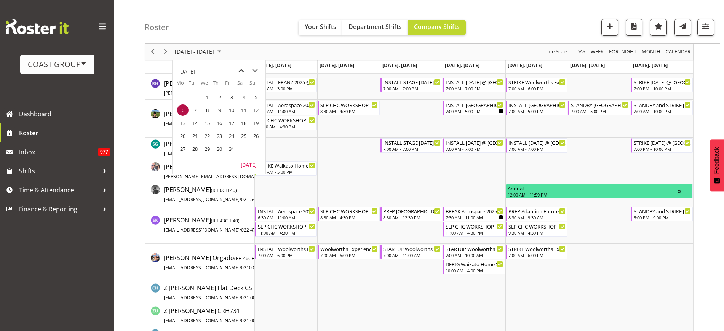
click at [241, 71] on span "previous month" at bounding box center [240, 71] width 13 height 14
click at [206, 149] on span "27" at bounding box center [206, 148] width 11 height 11
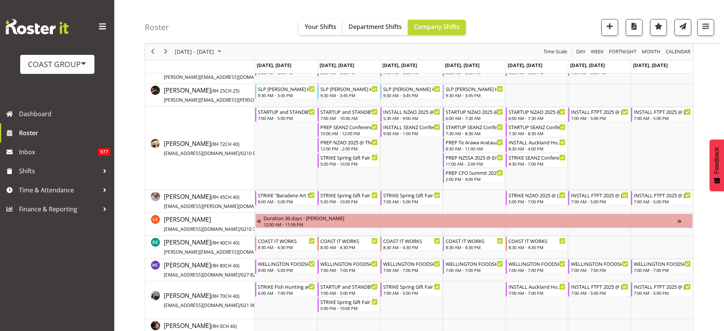
scroll to position [81, 0]
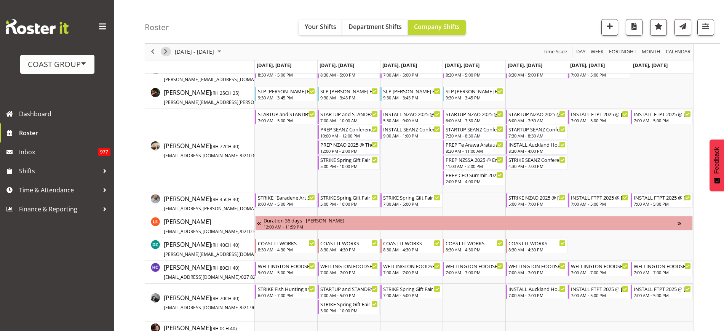
click at [164, 51] on span "Next" at bounding box center [165, 52] width 9 height 10
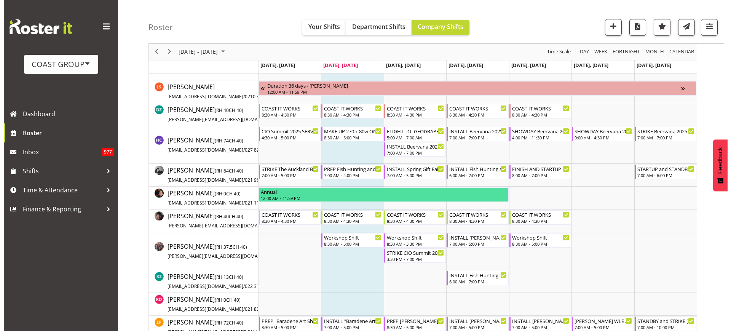
scroll to position [266, 0]
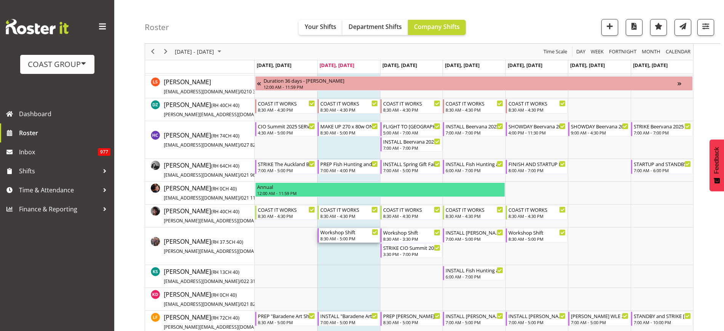
click at [334, 234] on div "Workshop Shift" at bounding box center [348, 232] width 57 height 8
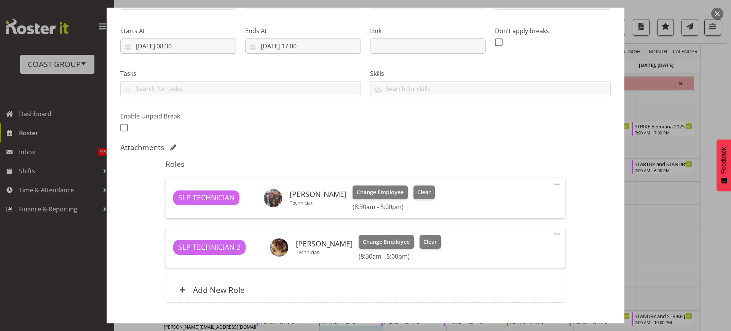
scroll to position [110, 0]
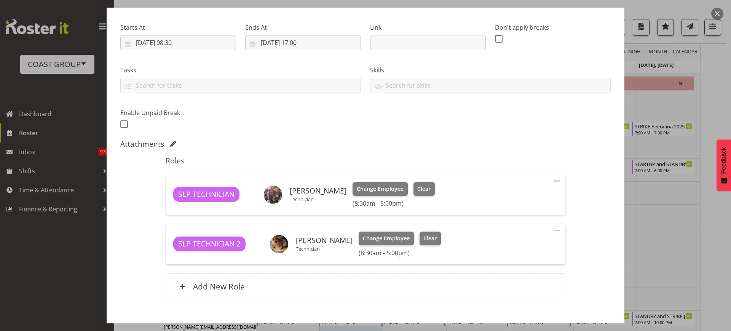
click at [552, 182] on span at bounding box center [556, 180] width 9 height 9
click at [529, 193] on link "Edit" at bounding box center [524, 198] width 73 height 14
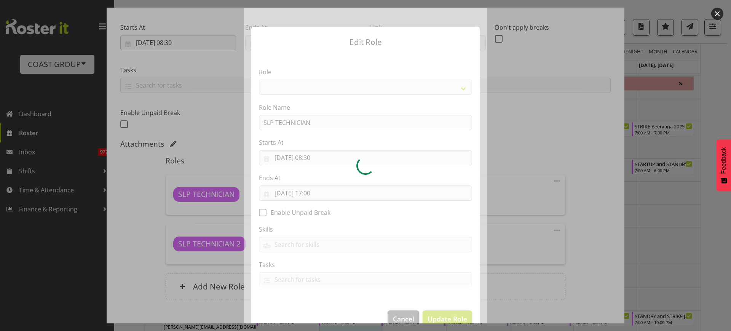
select select "123"
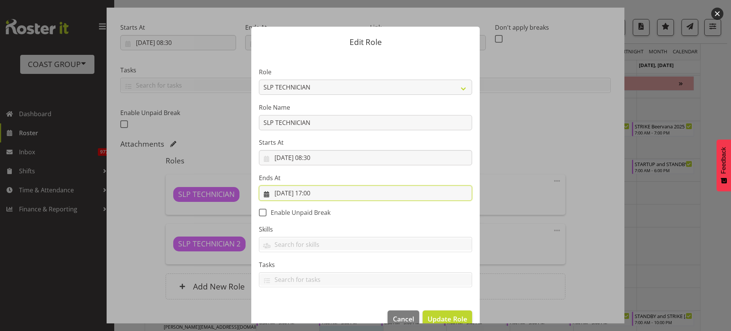
click at [324, 190] on input "[DATE] 17:00" at bounding box center [365, 192] width 213 height 15
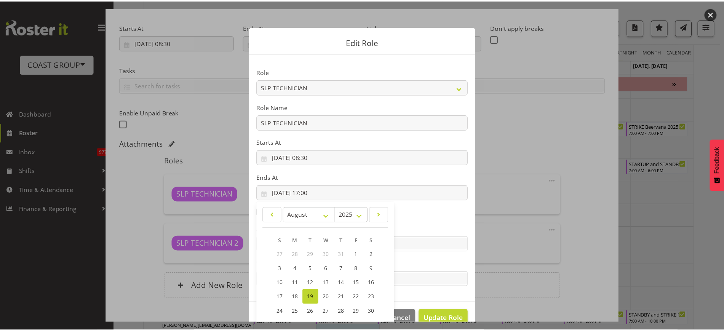
scroll to position [51, 0]
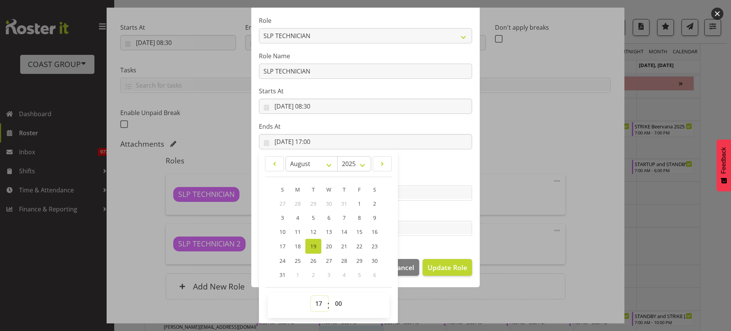
click at [314, 303] on select "00 01 02 03 04 05 06 07 08 09 10 11 12 13 14 15 16 17 18 19 20 21 22 23" at bounding box center [319, 303] width 17 height 15
select select "9"
click at [311, 296] on select "00 01 02 03 04 05 06 07 08 09 10 11 12 13 14 15 16 17 18 19 20 21 22 23" at bounding box center [319, 303] width 17 height 15
type input "[DATE] 09:00"
click at [451, 266] on span "Update Role" at bounding box center [447, 267] width 40 height 10
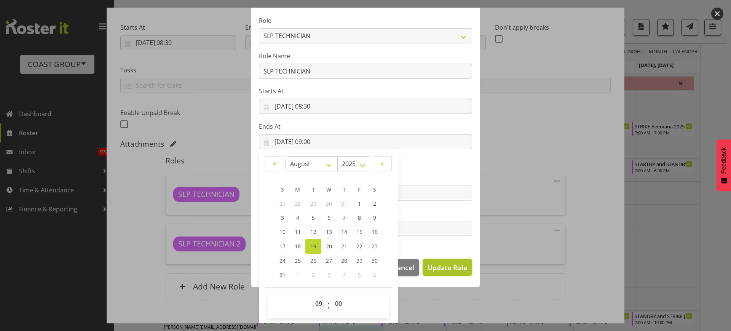
select select
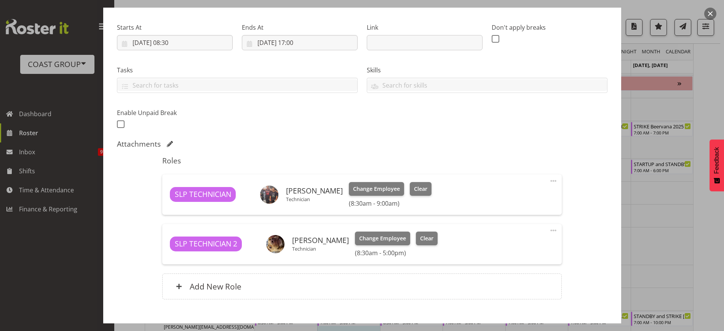
scroll to position [154, 0]
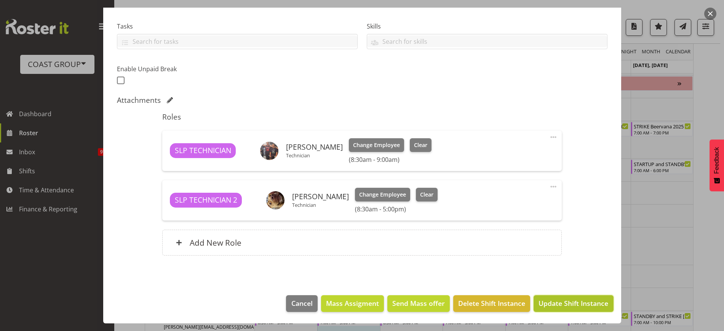
click at [565, 300] on span "Update Shift Instance" at bounding box center [573, 303] width 70 height 10
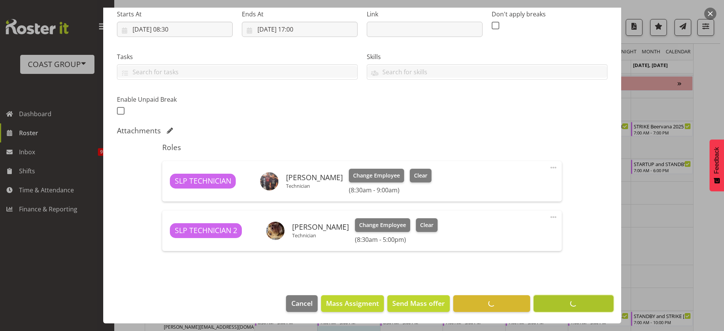
scroll to position [124, 0]
